Goal: Navigation & Orientation: Find specific page/section

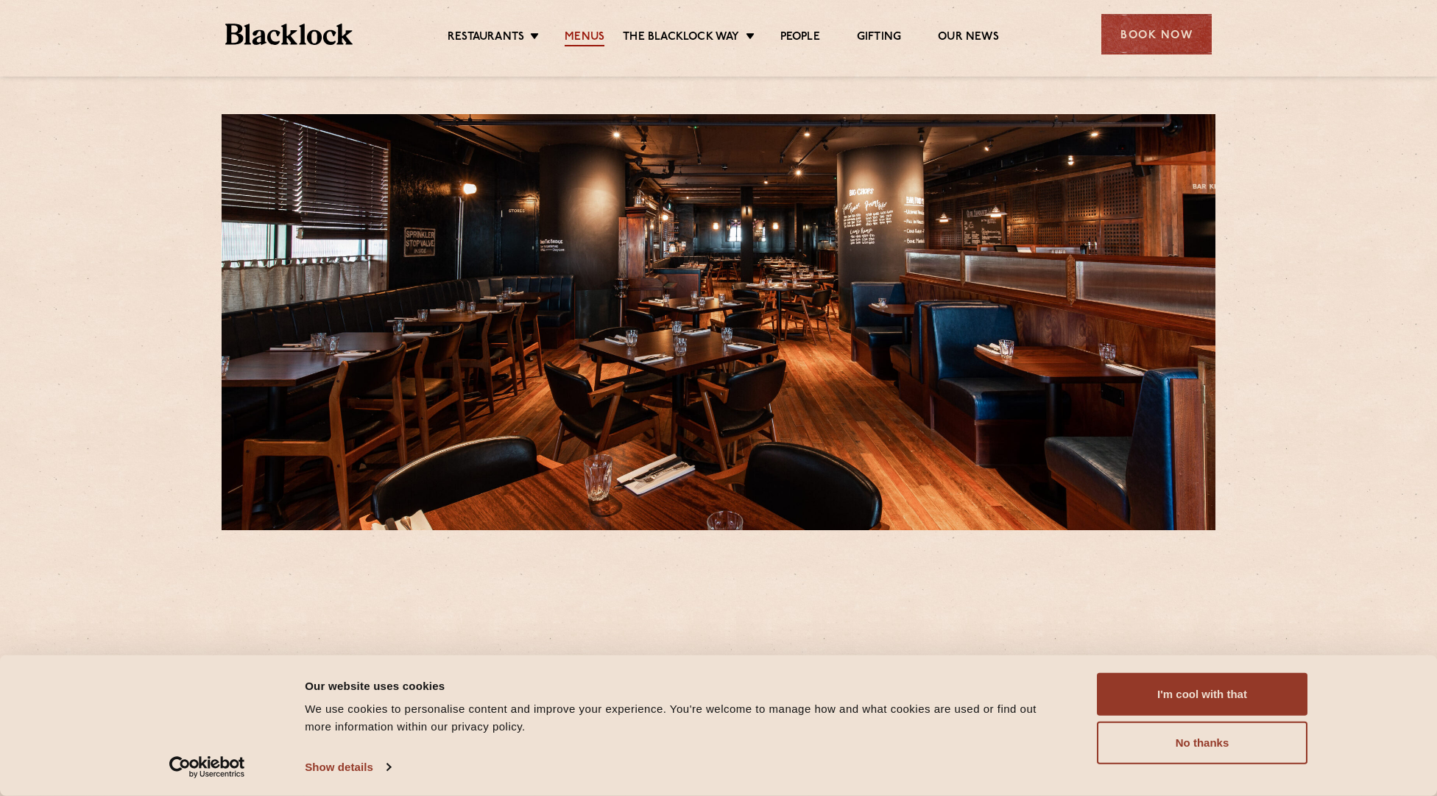
click at [582, 35] on link "Menus" at bounding box center [585, 38] width 40 height 16
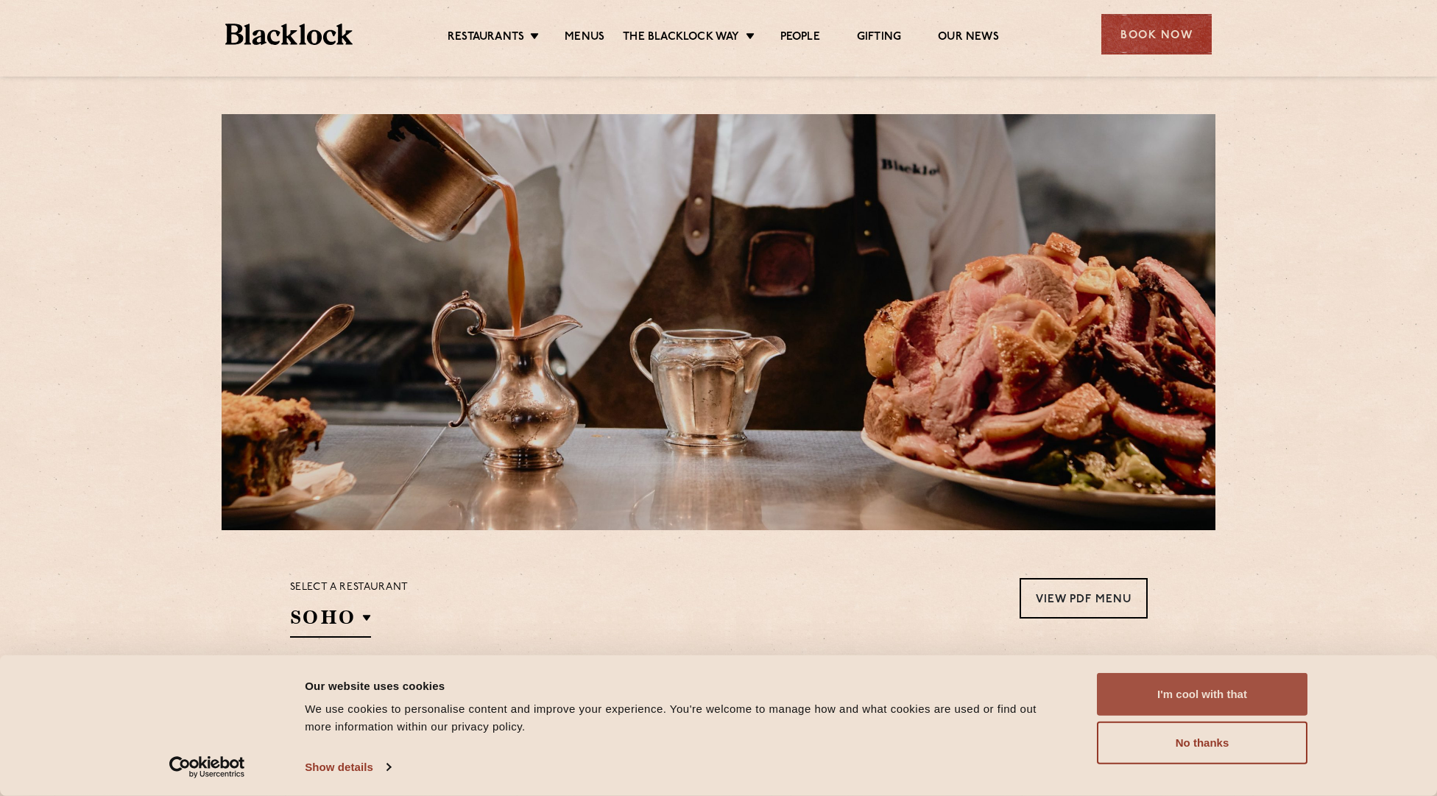
click at [1217, 696] on button "I'm cool with that" at bounding box center [1202, 694] width 211 height 43
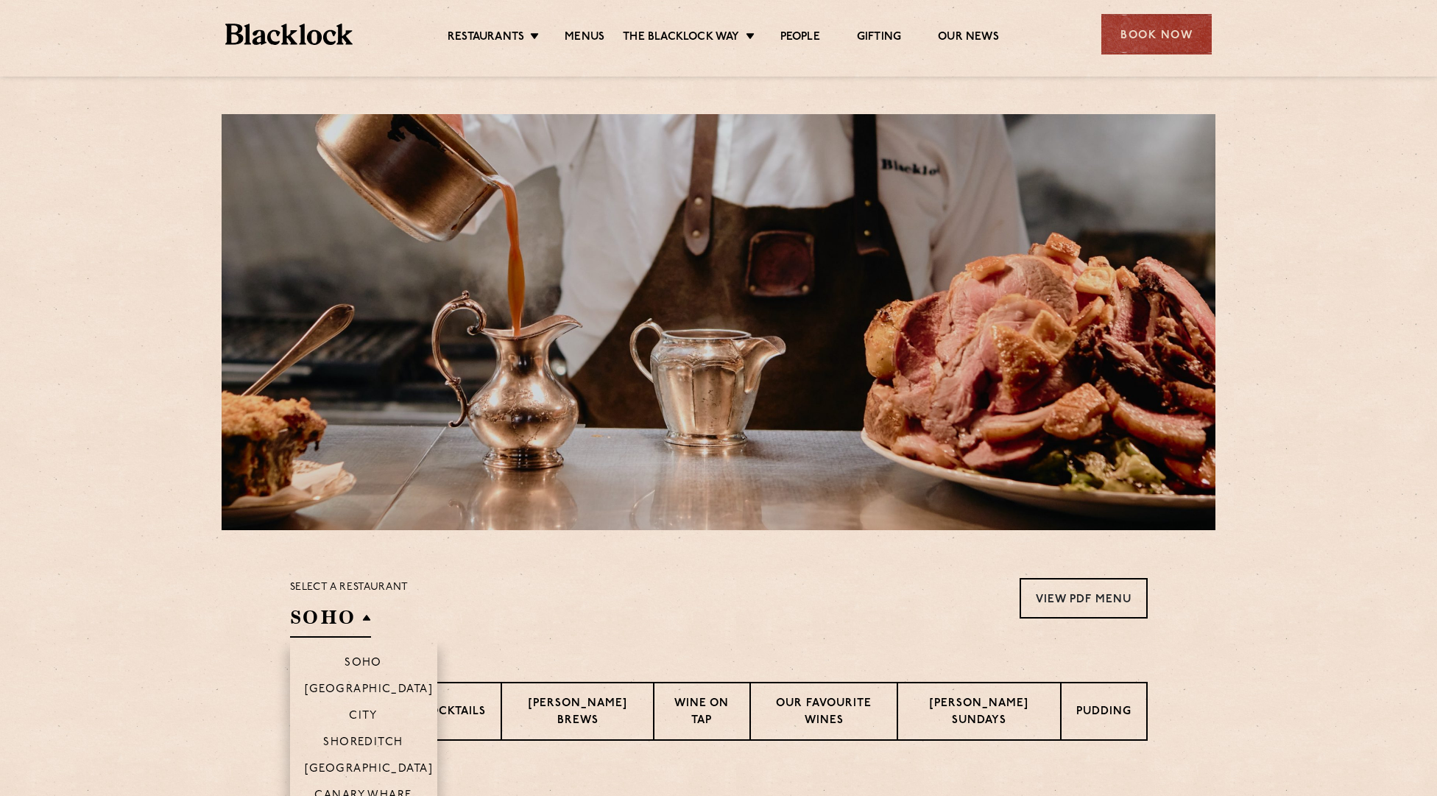
click at [355, 618] on h2 "SOHO" at bounding box center [330, 620] width 81 height 33
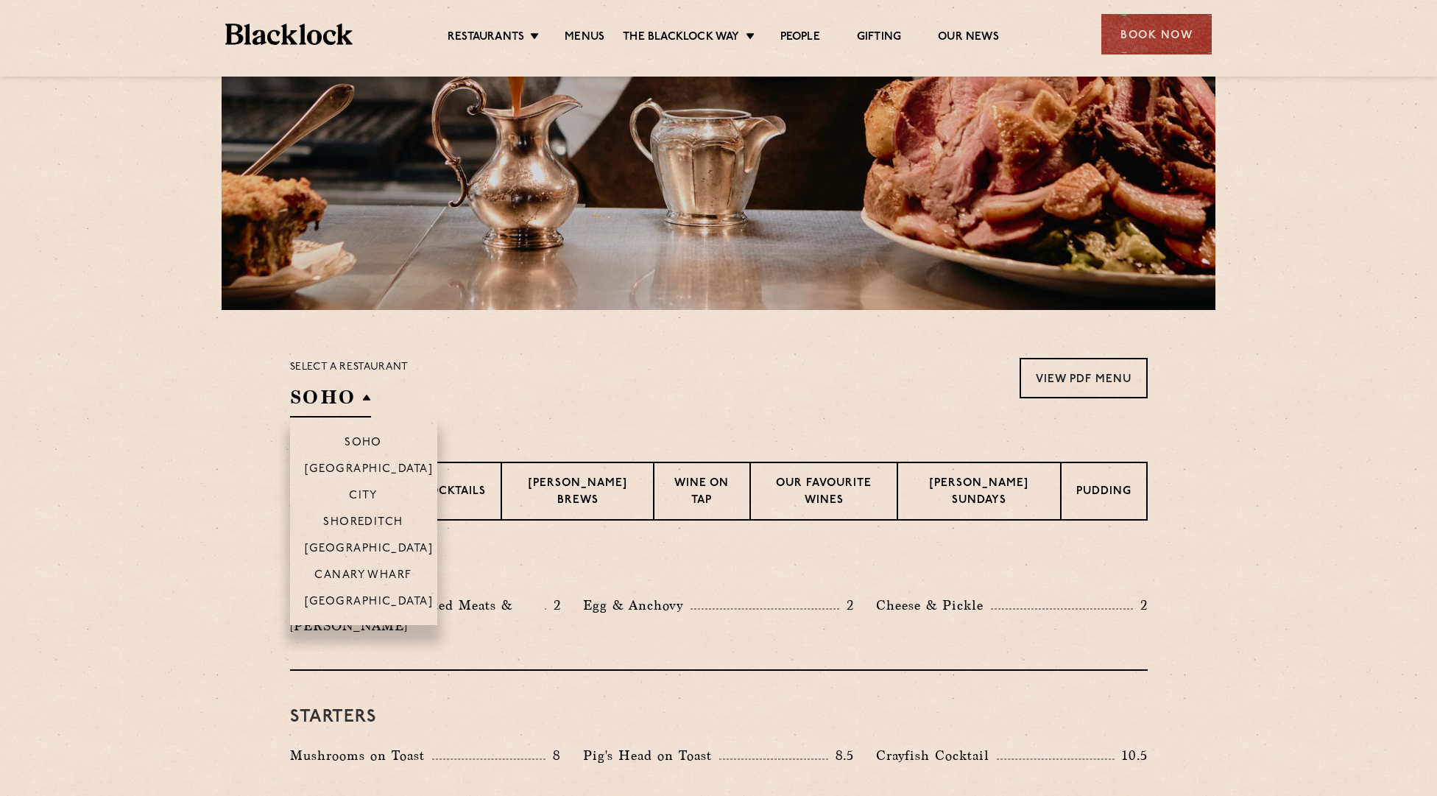
scroll to position [221, 0]
click at [375, 570] on p "Canary Wharf" at bounding box center [362, 575] width 97 height 15
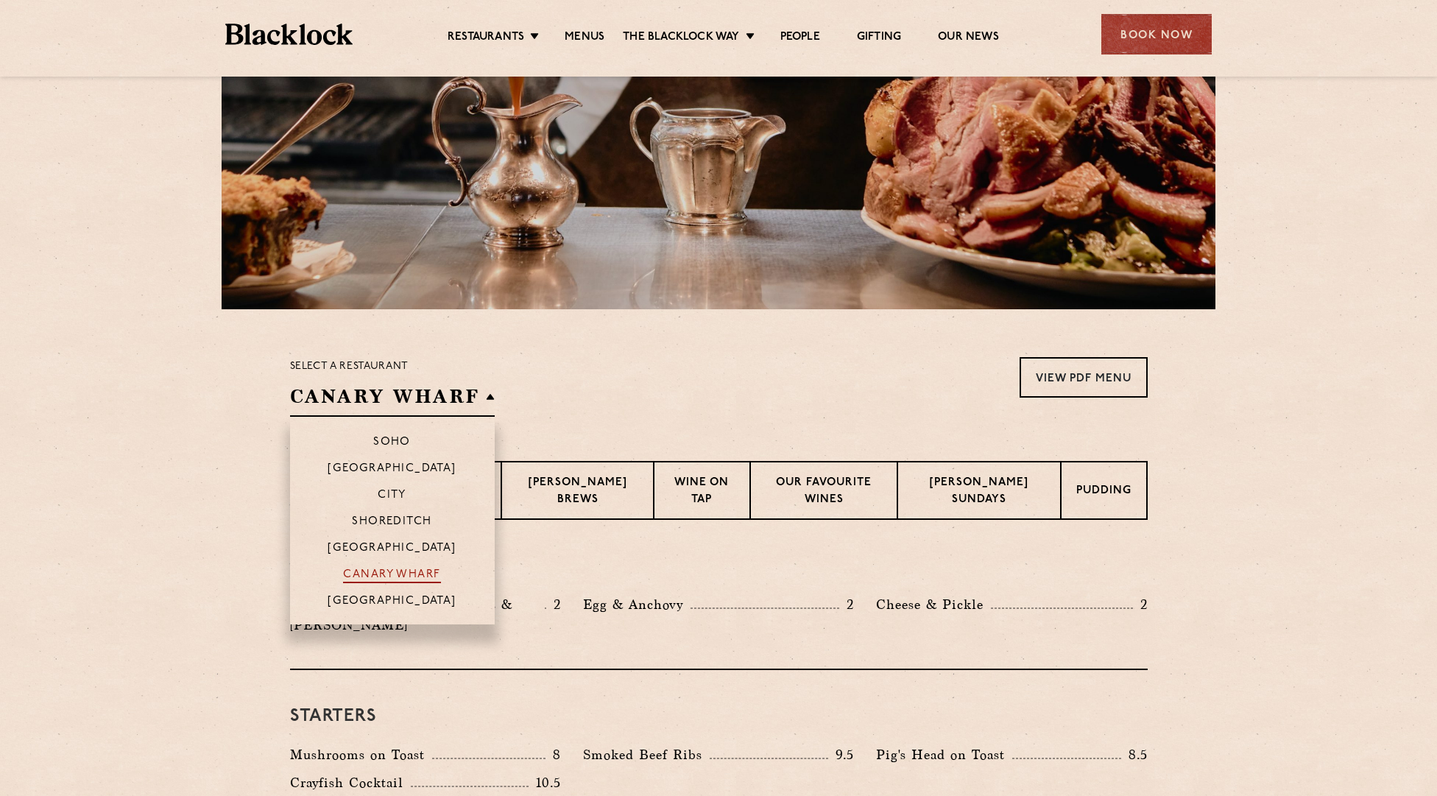
click at [401, 578] on p "Canary Wharf" at bounding box center [391, 575] width 97 height 15
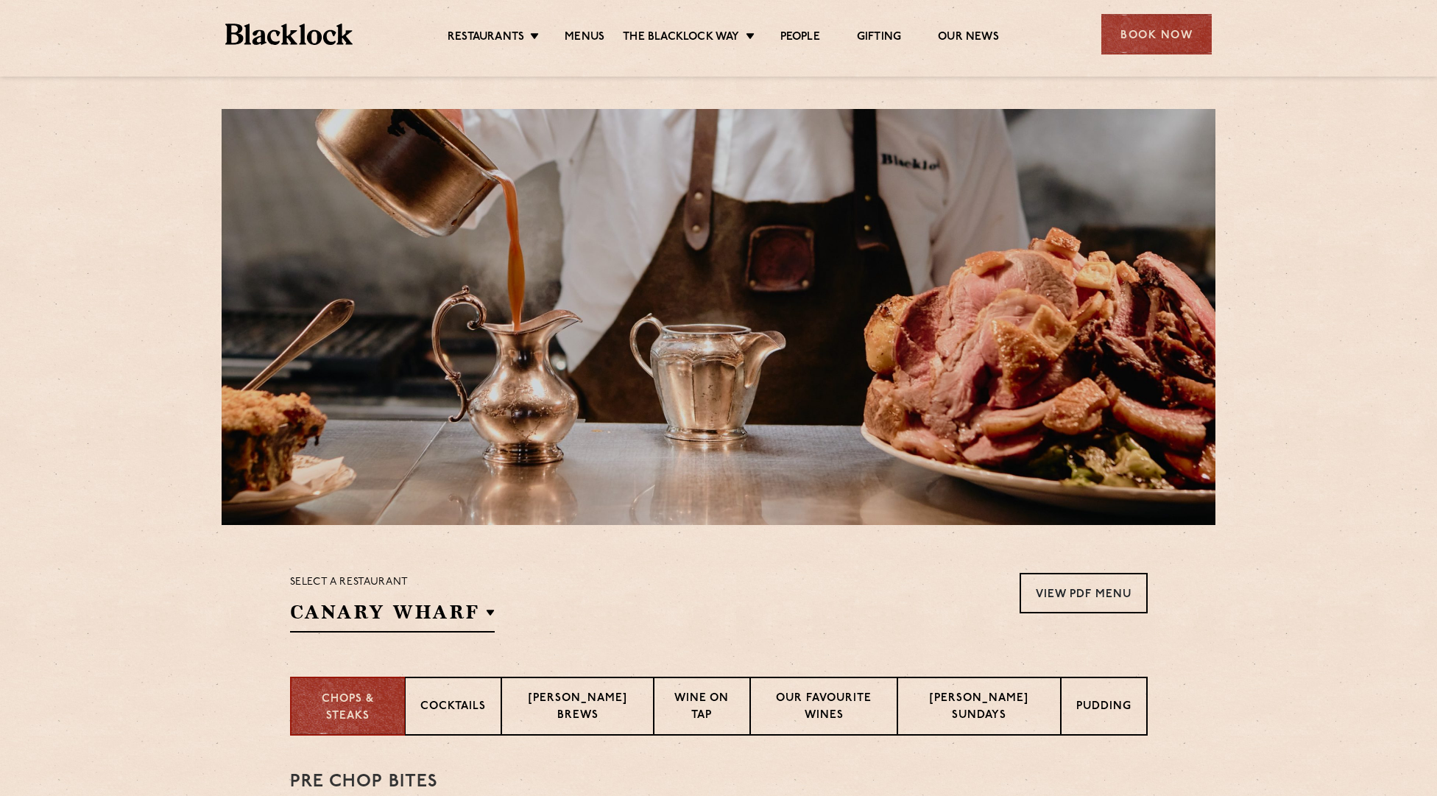
scroll to position [0, 0]
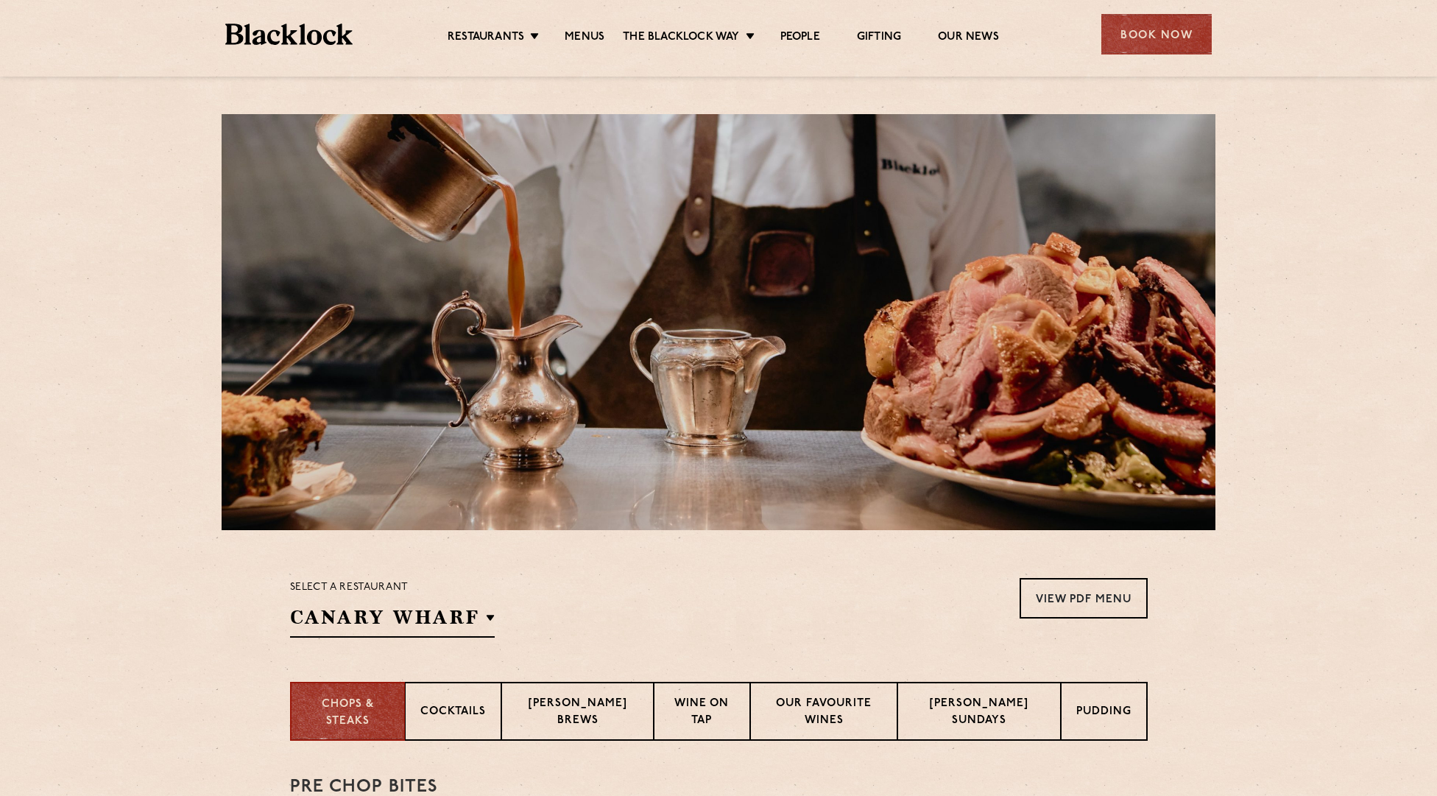
click at [805, 29] on ul "Restaurants [GEOGRAPHIC_DATA] [GEOGRAPHIC_DATA] [GEOGRAPHIC_DATA] [GEOGRAPHIC_D…" at bounding box center [723, 35] width 741 height 24
click at [805, 31] on link "People" at bounding box center [800, 38] width 40 height 16
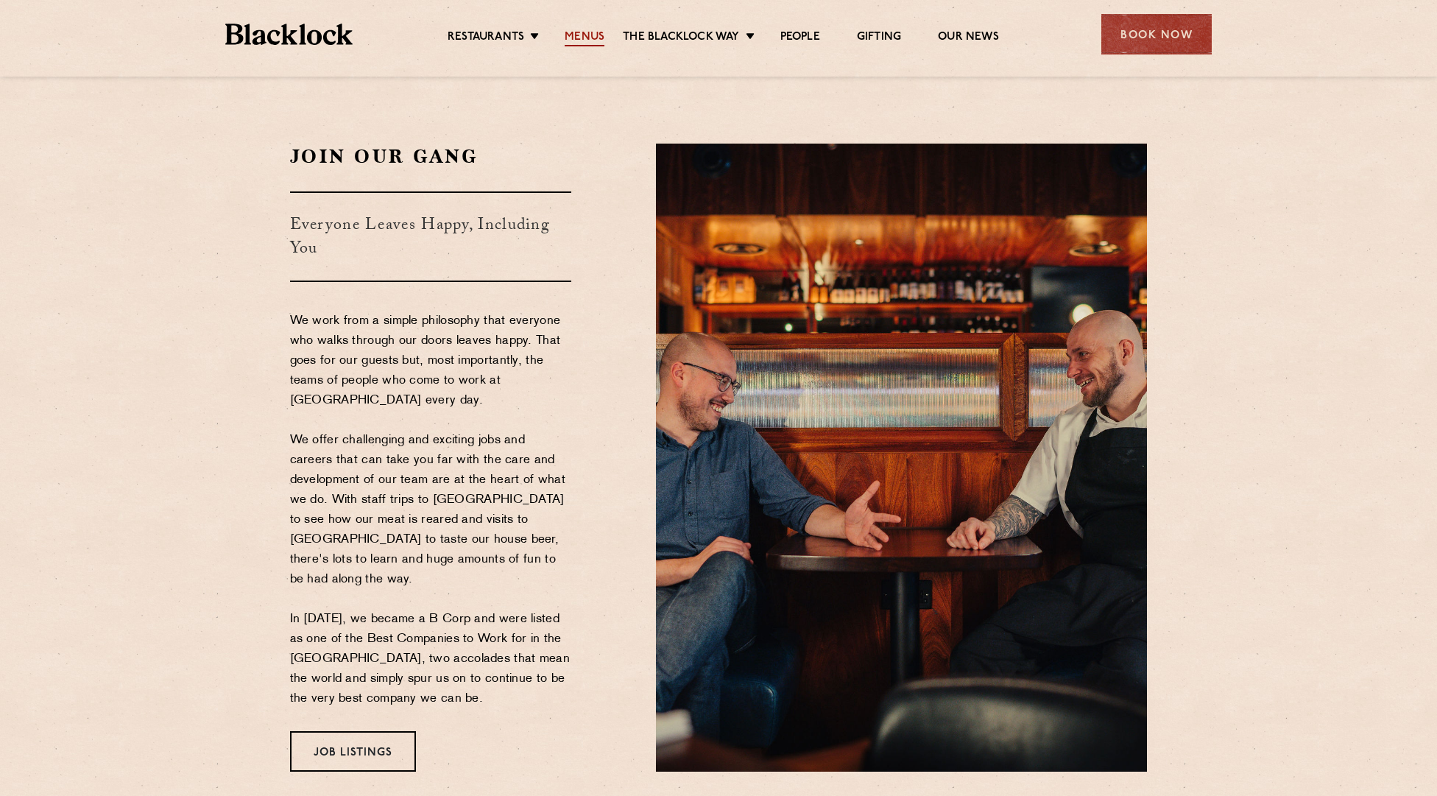
click at [593, 43] on link "Menus" at bounding box center [585, 38] width 40 height 16
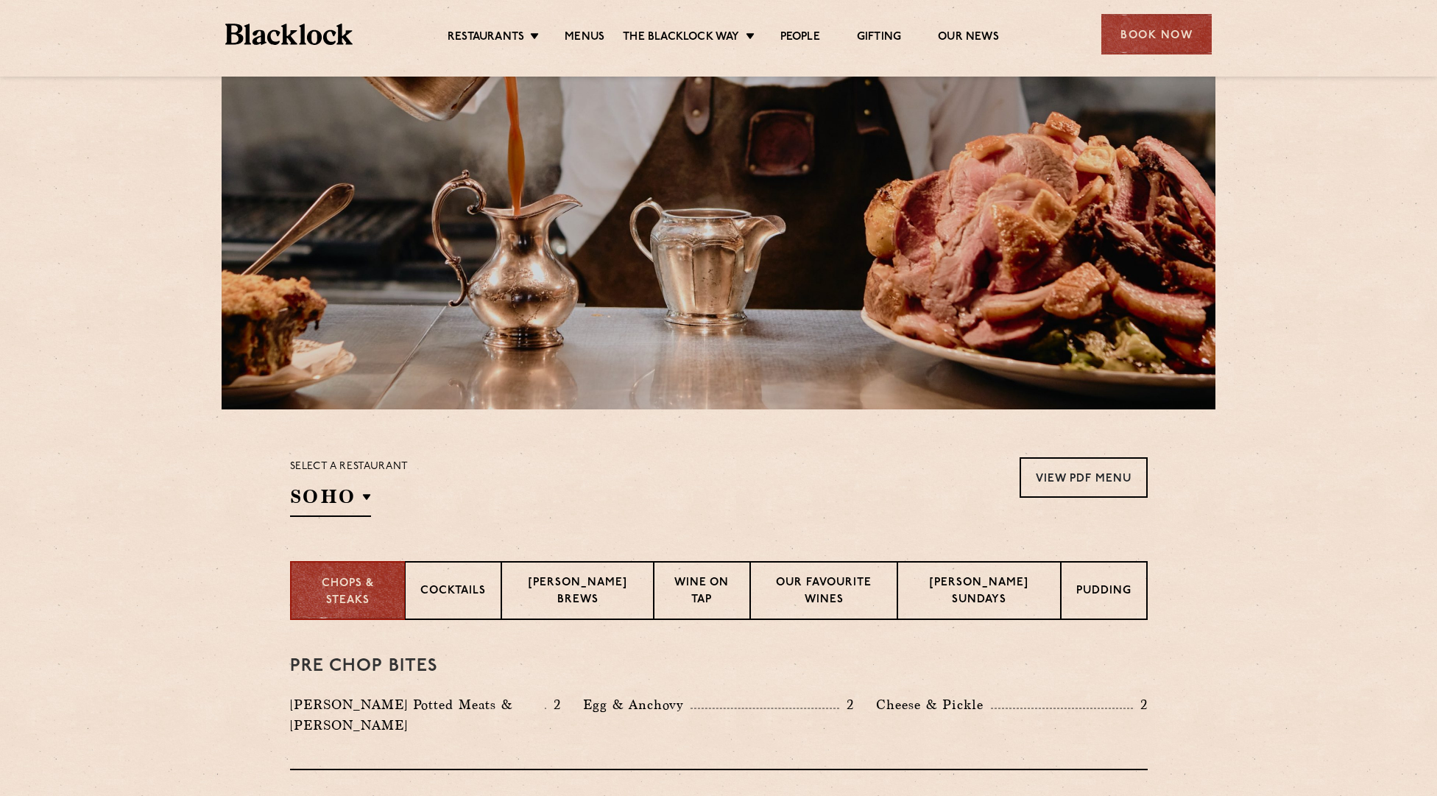
scroll to position [294, 0]
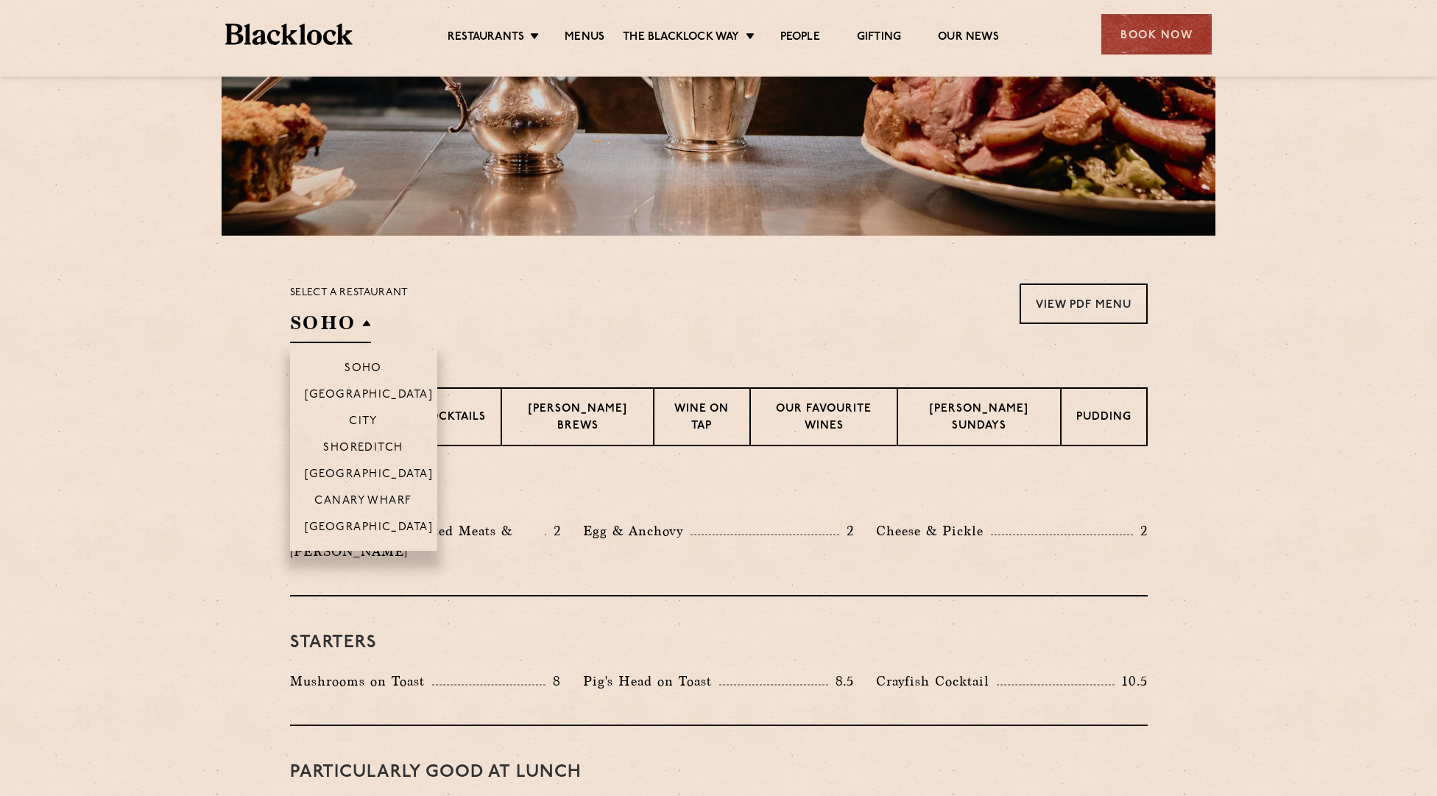
click at [367, 322] on h2 "SOHO" at bounding box center [330, 326] width 81 height 33
click at [379, 496] on p "Canary Wharf" at bounding box center [362, 502] width 97 height 15
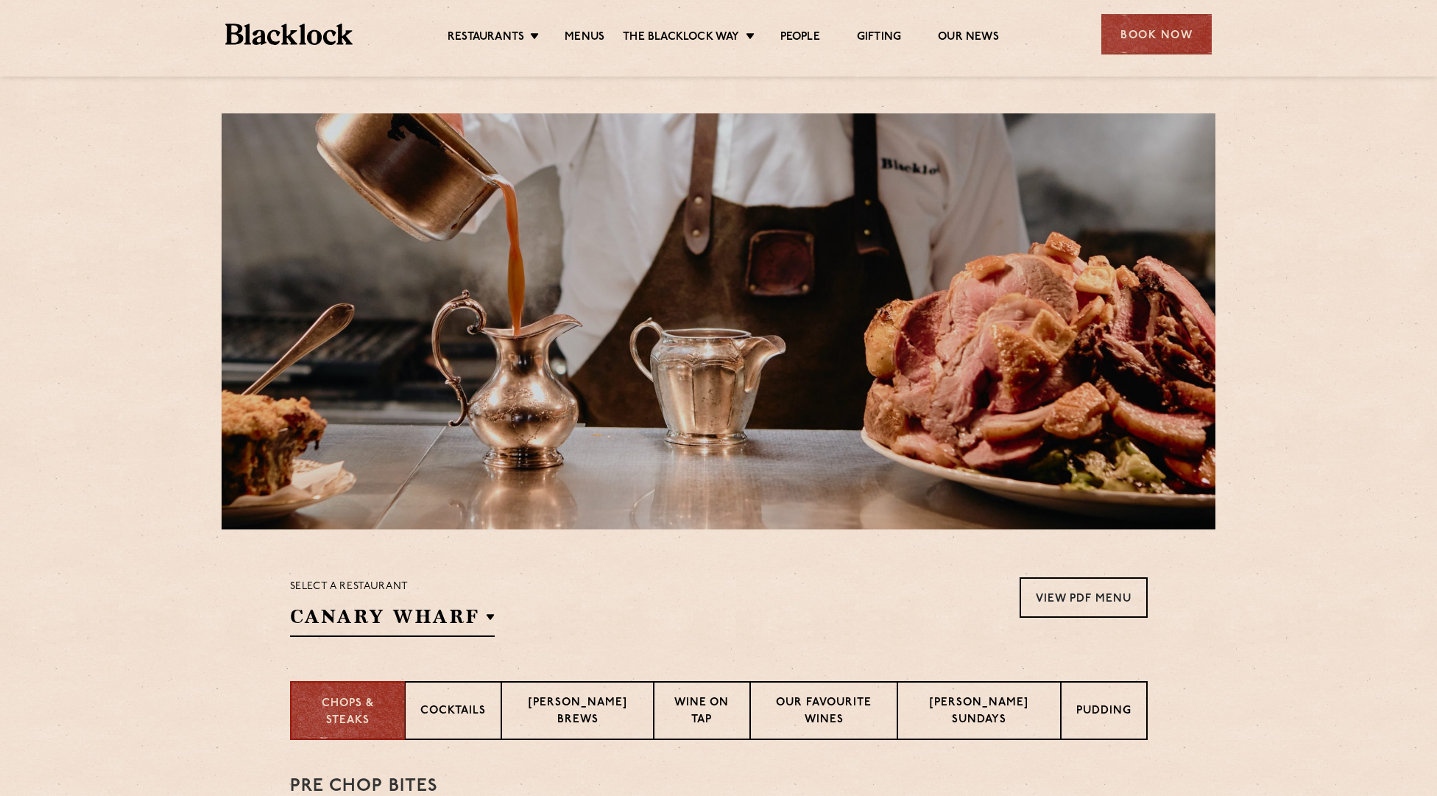
scroll to position [0, 0]
